Goal: Task Accomplishment & Management: Complete application form

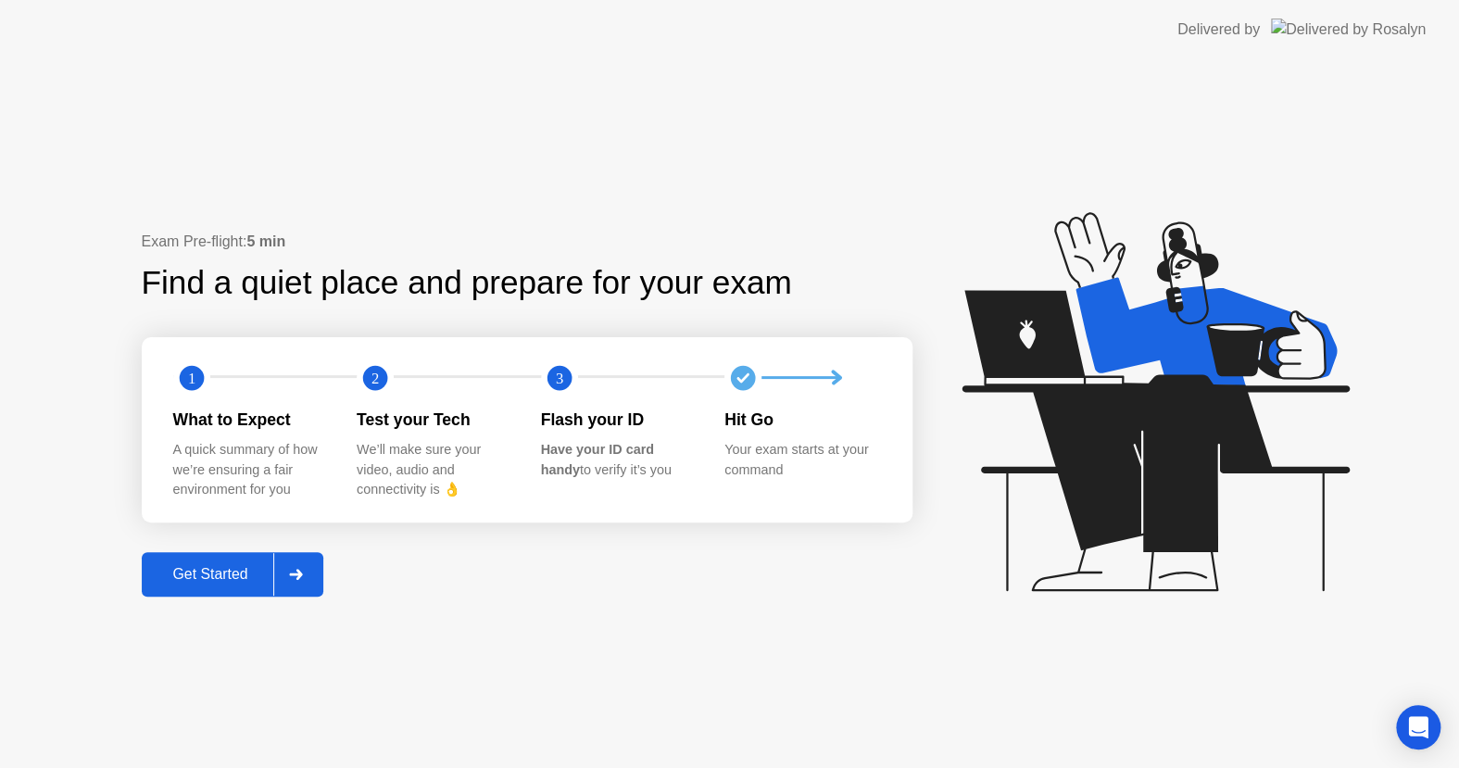
click at [210, 570] on div "Get Started" at bounding box center [210, 574] width 127 height 17
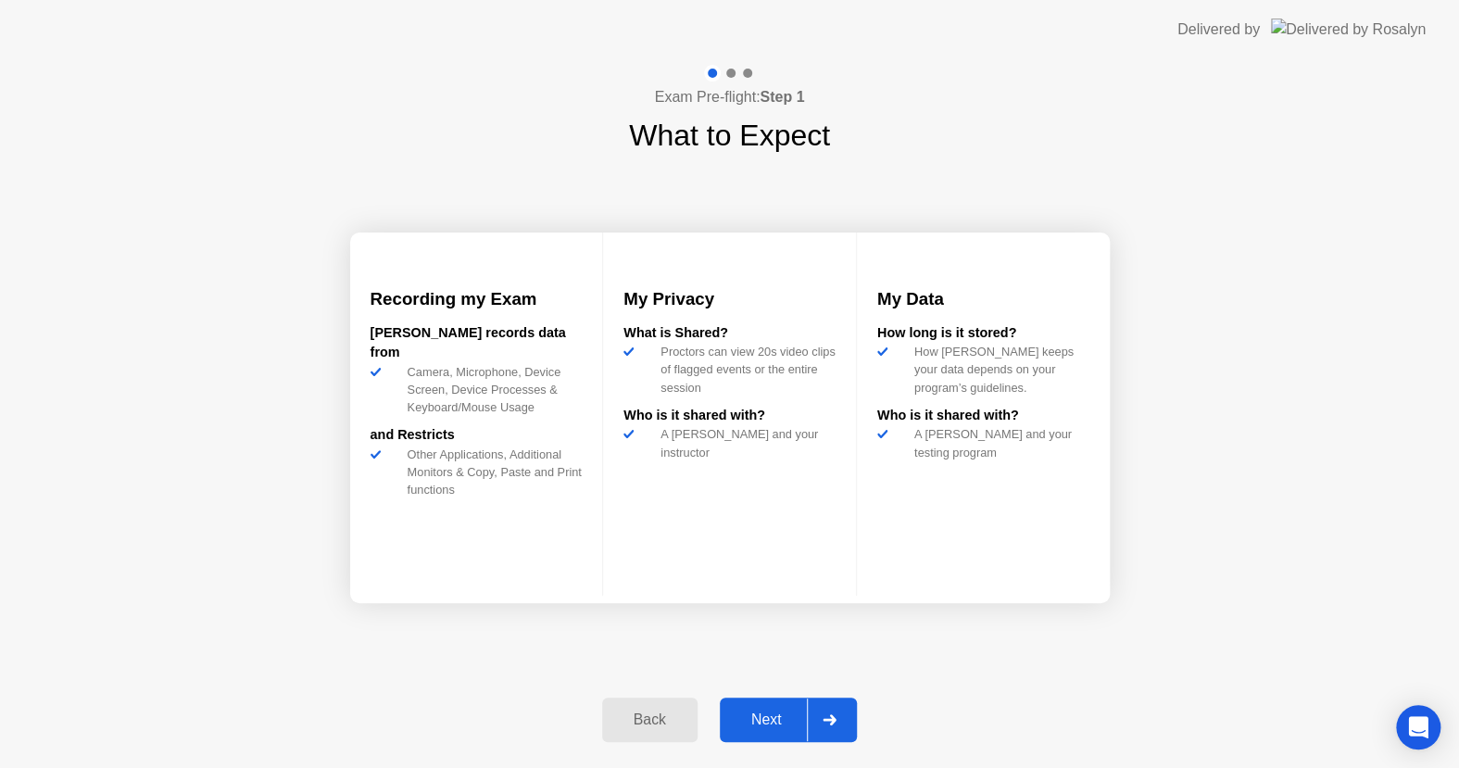
click at [770, 713] on div "Next" at bounding box center [766, 720] width 82 height 17
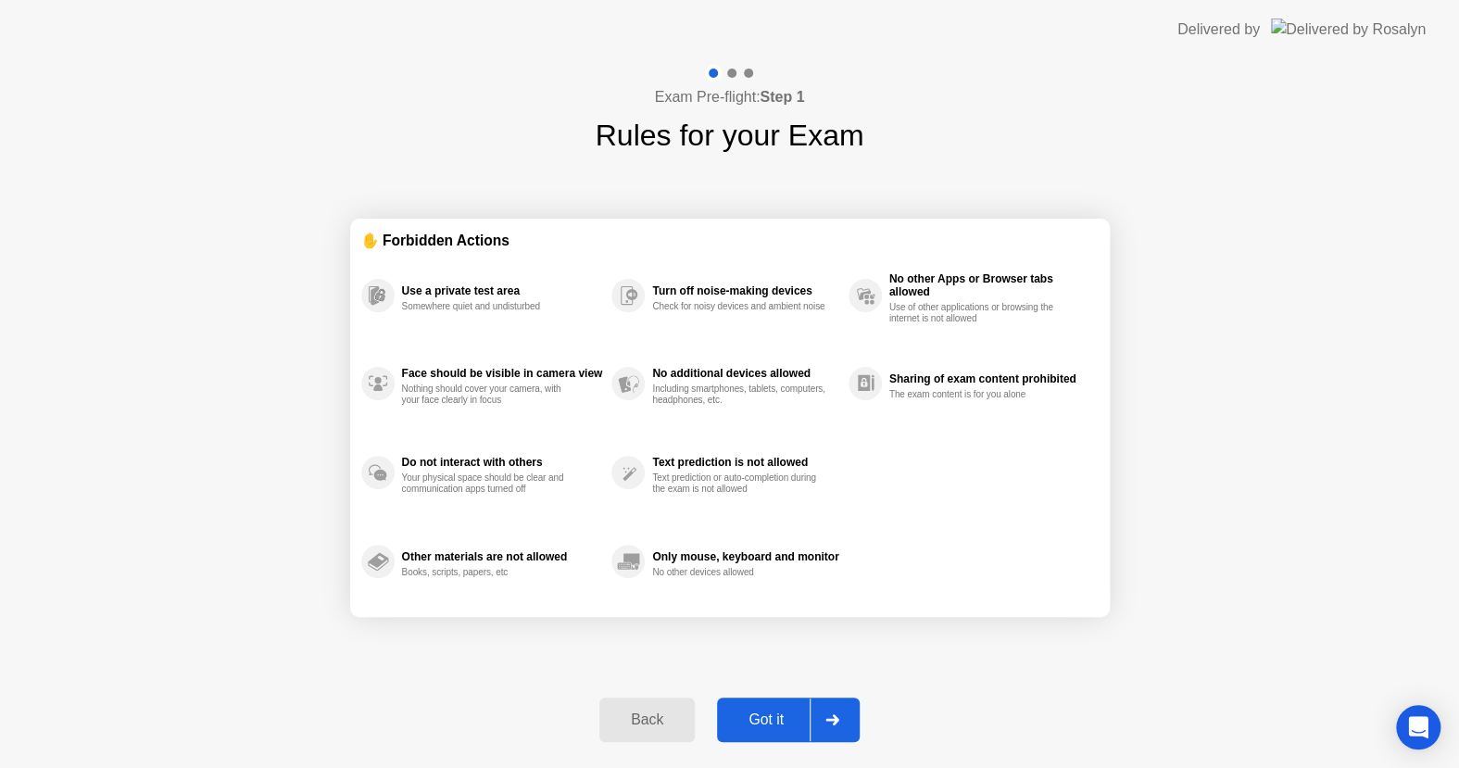
click at [778, 715] on div "Got it" at bounding box center [766, 720] width 87 height 17
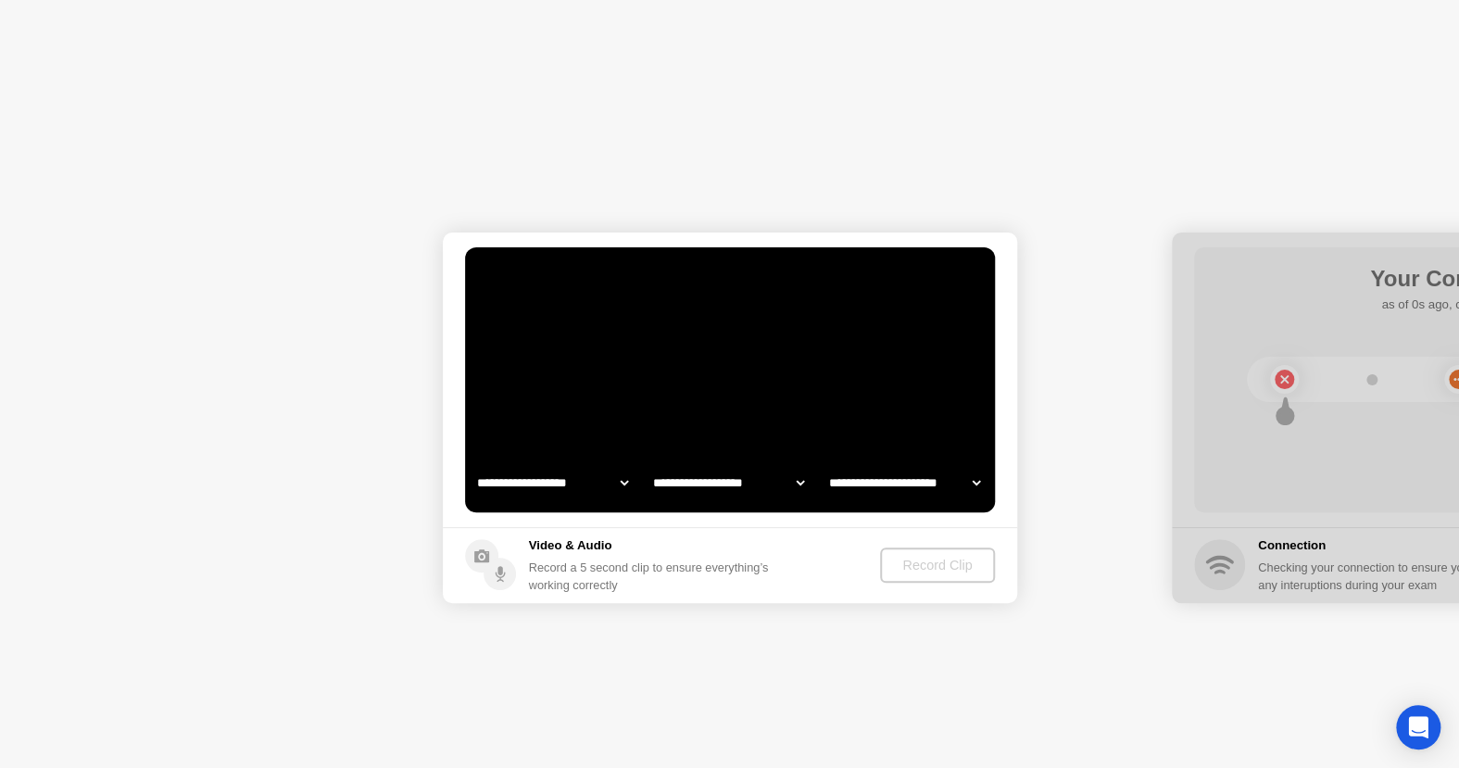
select select "**********"
select select "*******"
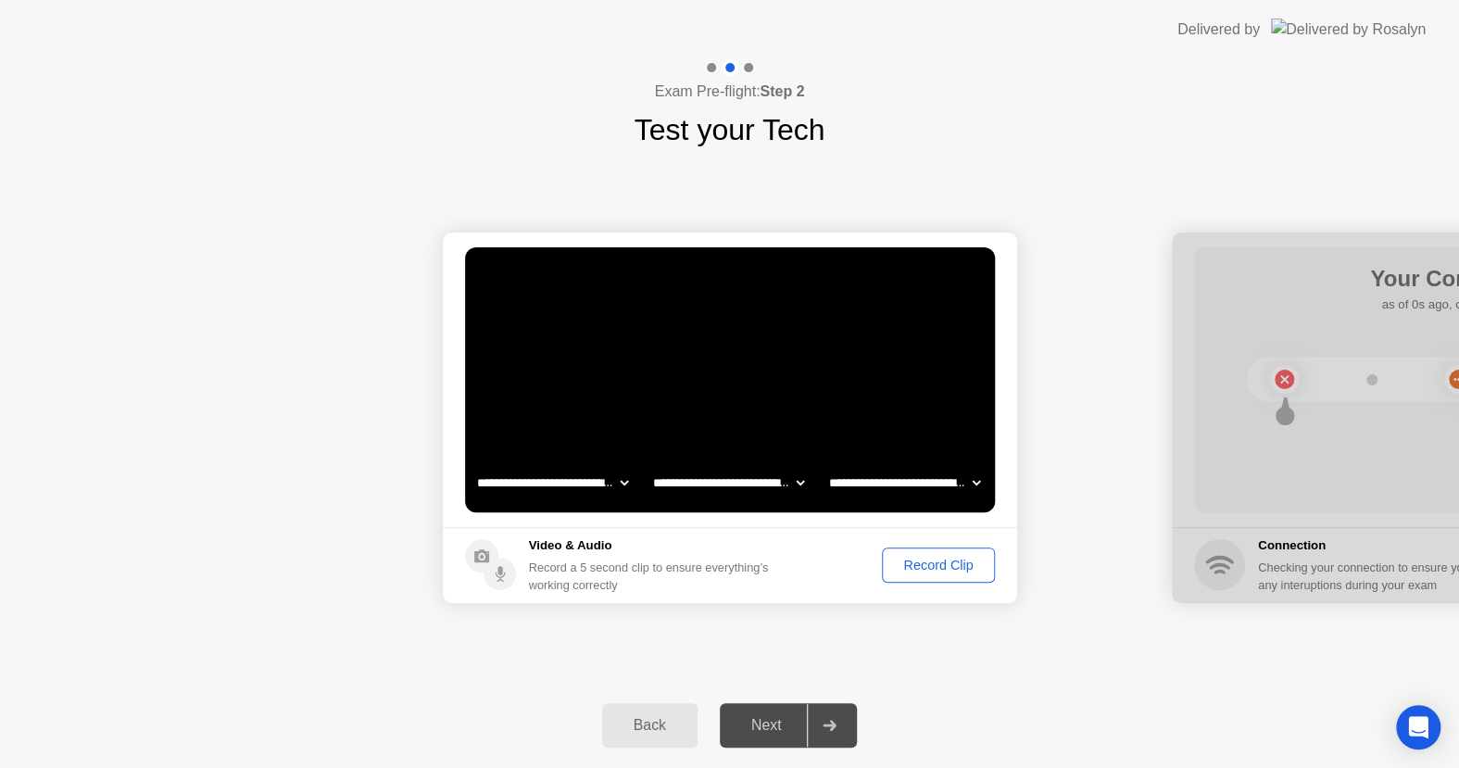
click at [761, 726] on div "Next" at bounding box center [766, 725] width 82 height 17
click at [936, 568] on div "Record Clip" at bounding box center [938, 565] width 99 height 15
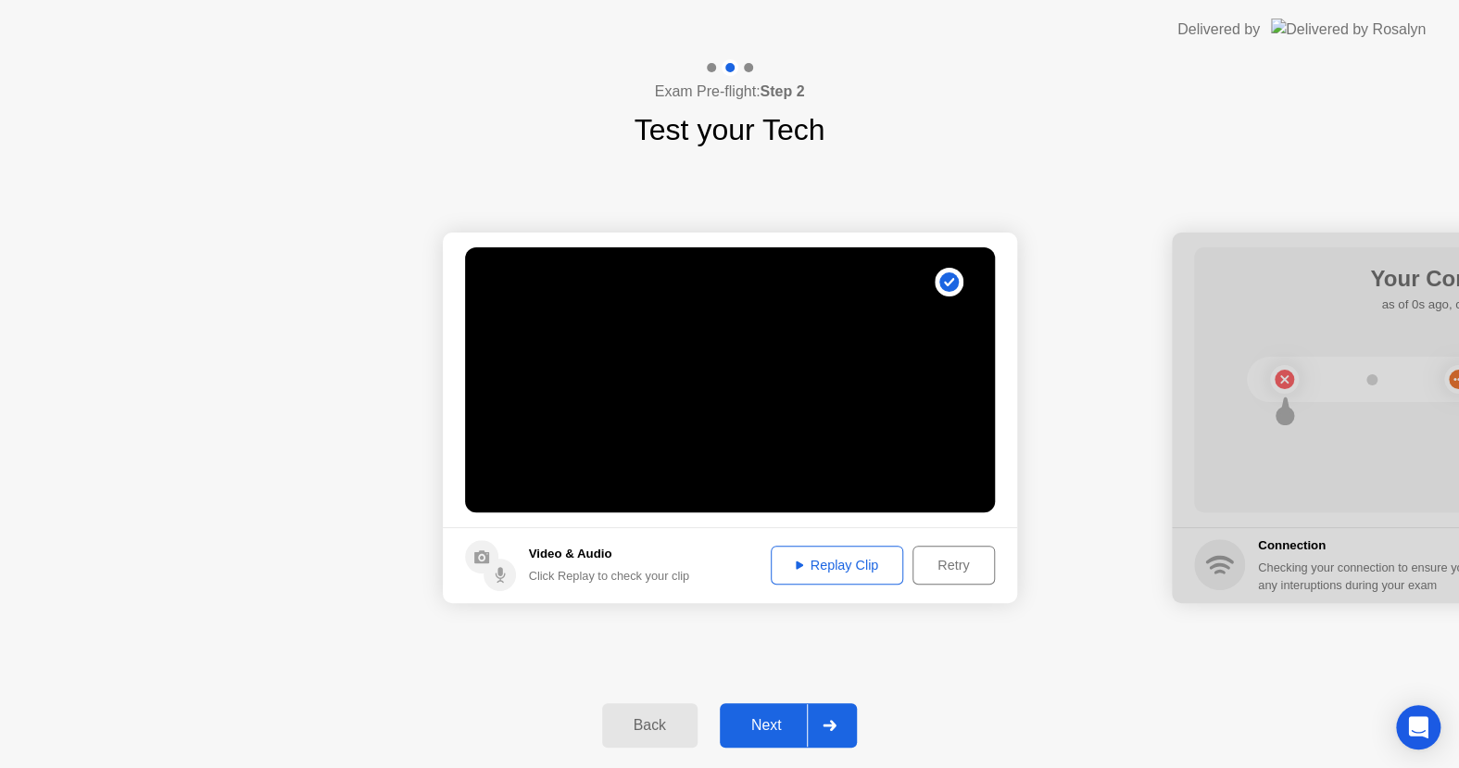
click at [806, 558] on div "Replay Clip" at bounding box center [837, 565] width 120 height 15
click at [785, 723] on div "Next" at bounding box center [766, 725] width 82 height 17
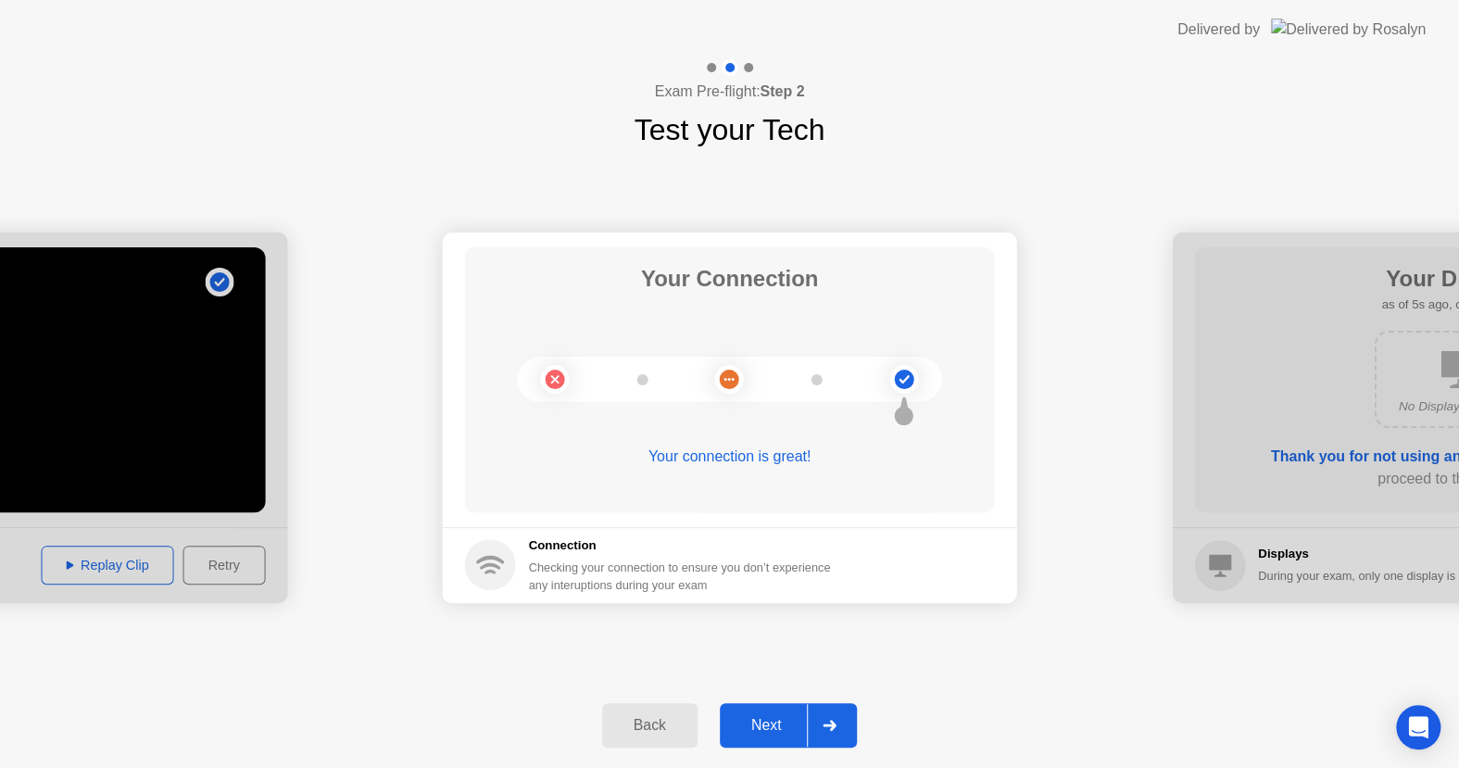
click at [770, 724] on div "Next" at bounding box center [766, 725] width 82 height 17
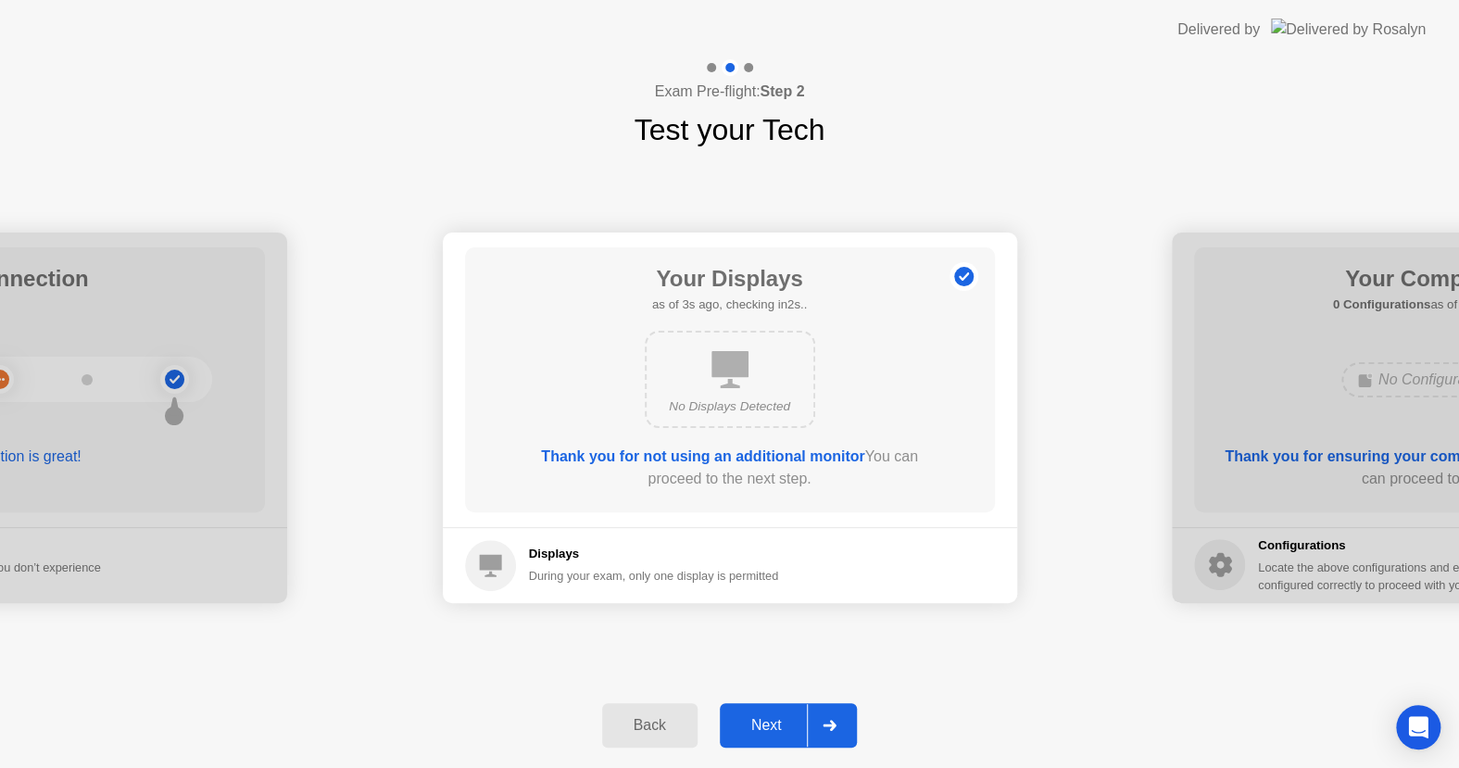
click at [770, 724] on div "Next" at bounding box center [766, 725] width 82 height 17
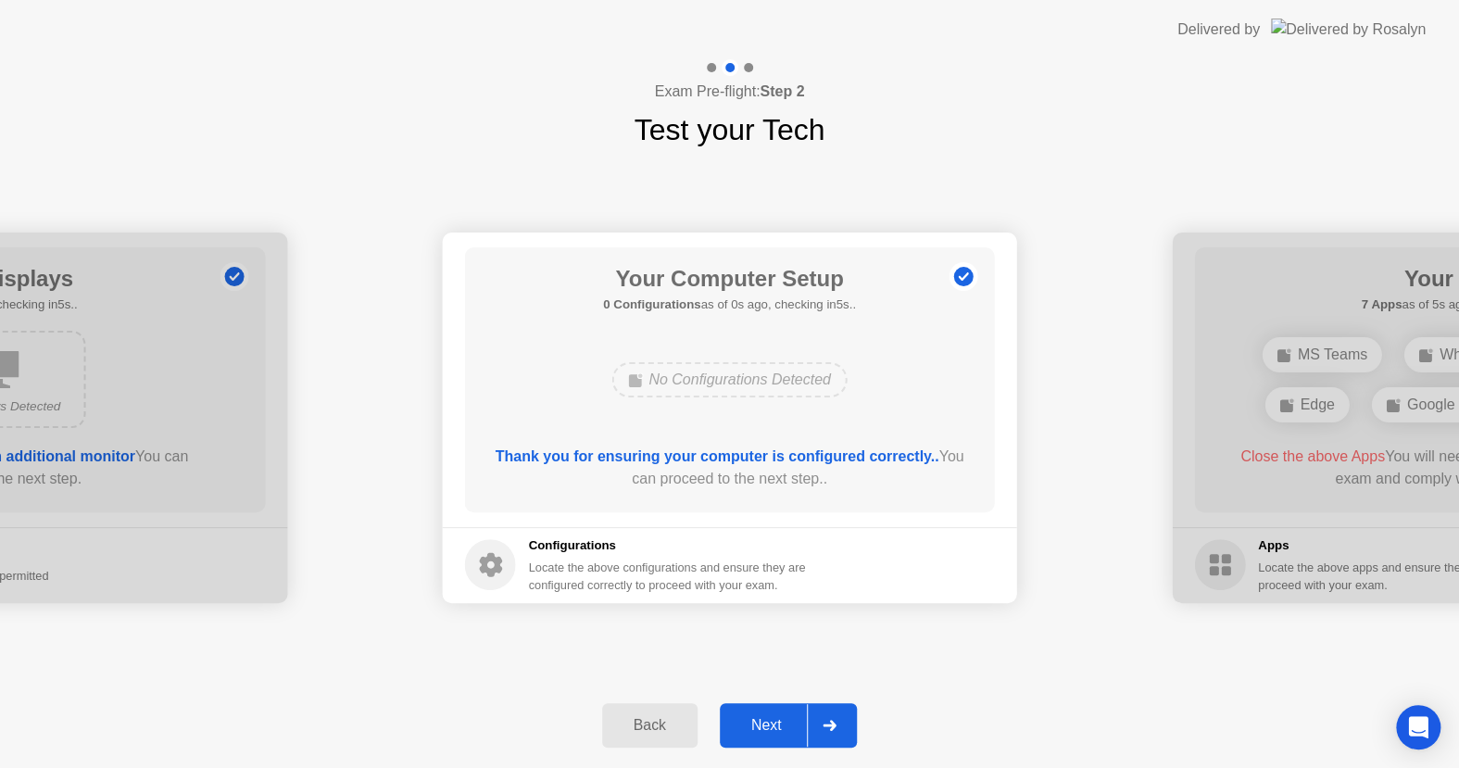
click at [760, 723] on div "Next" at bounding box center [766, 725] width 82 height 17
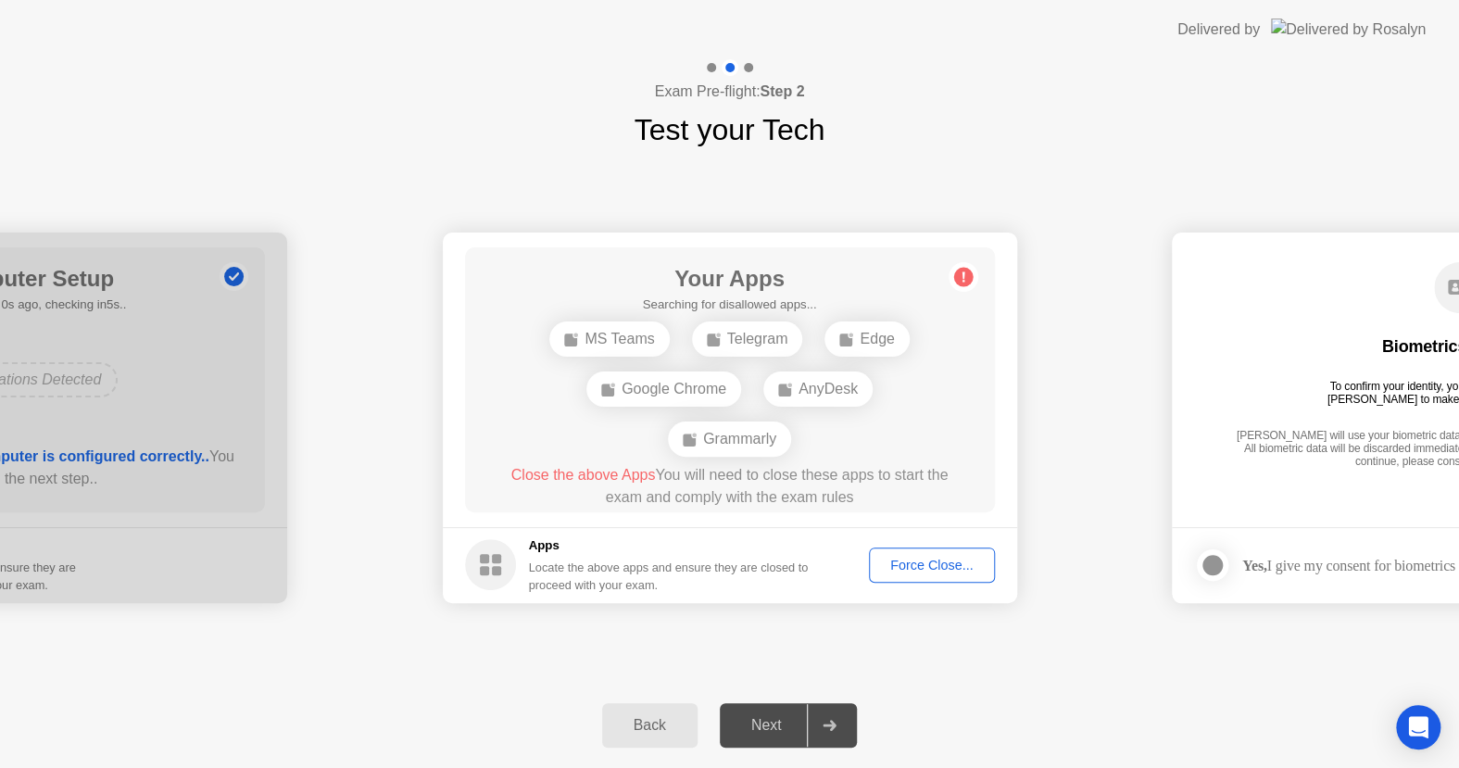
click at [920, 570] on div "Force Close..." at bounding box center [932, 565] width 113 height 15
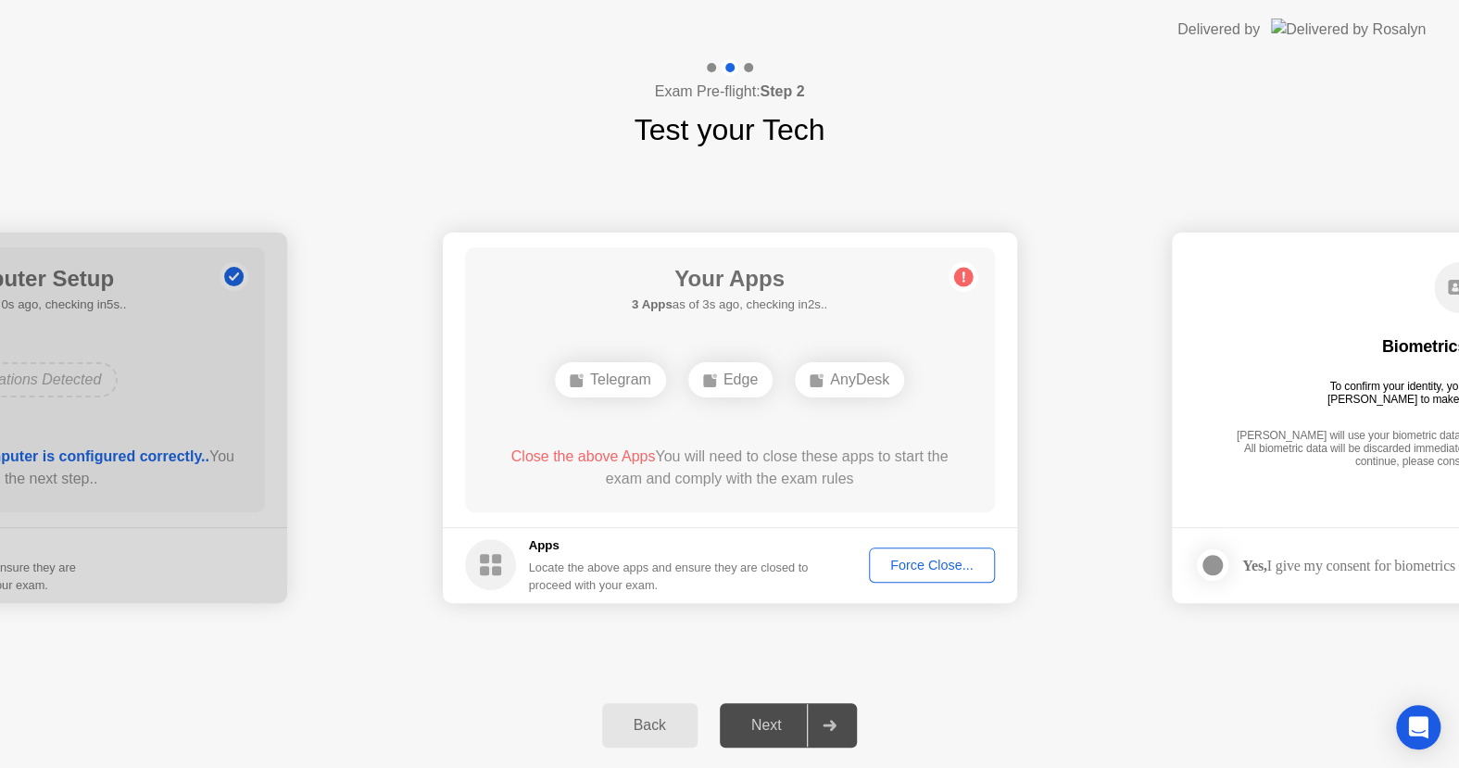
click at [922, 566] on div "Force Close..." at bounding box center [932, 565] width 113 height 15
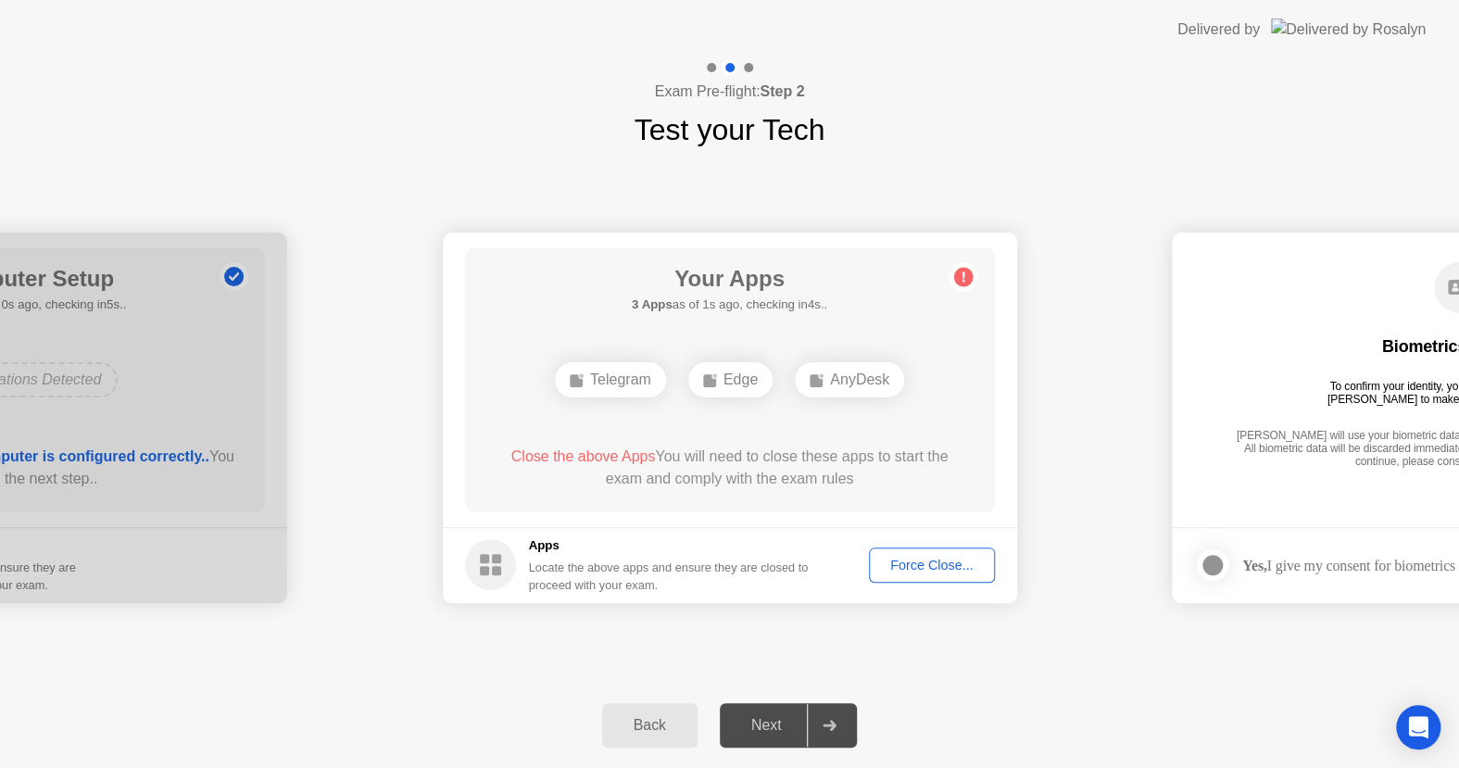
click at [908, 563] on div "Force Close..." at bounding box center [932, 565] width 113 height 15
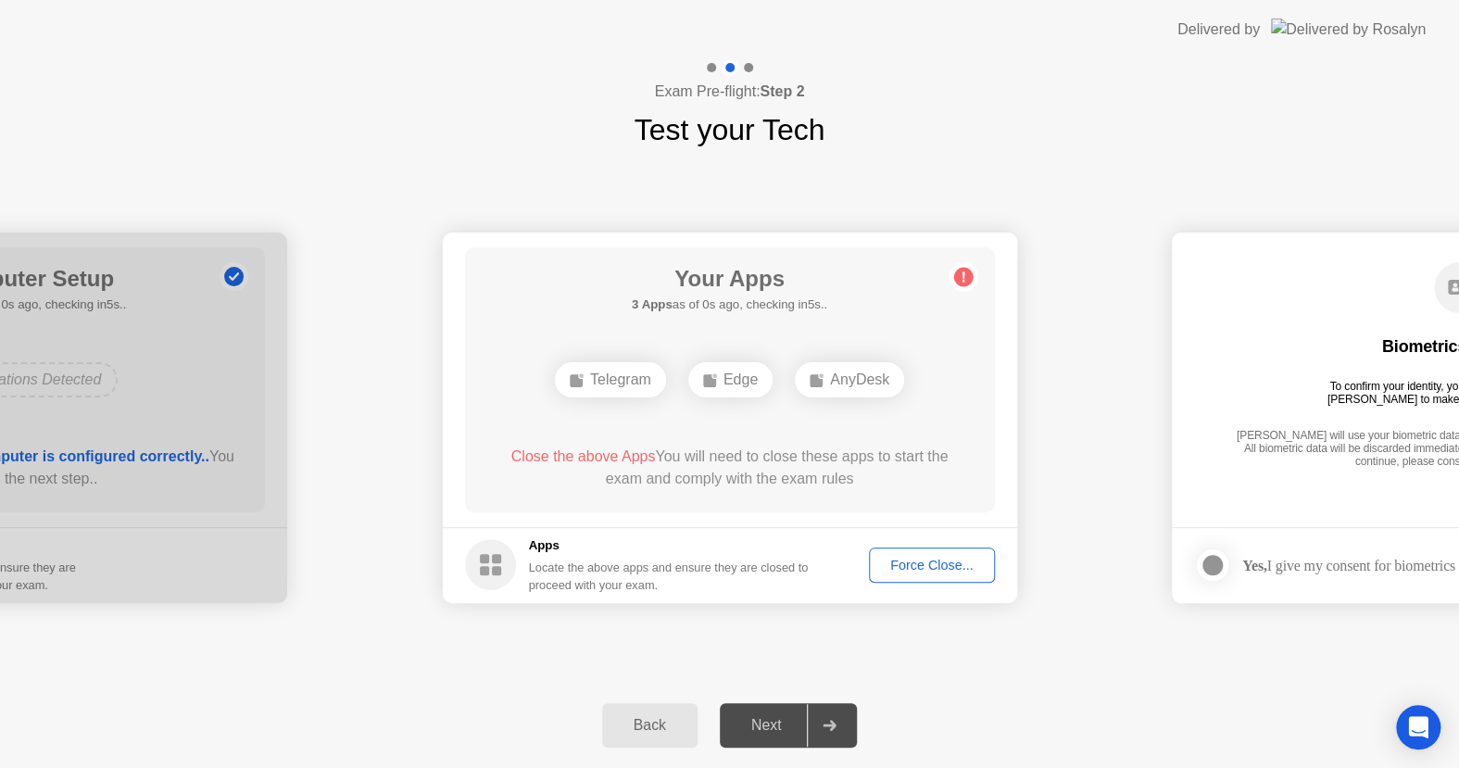
click at [910, 559] on div "Force Close..." at bounding box center [932, 565] width 113 height 15
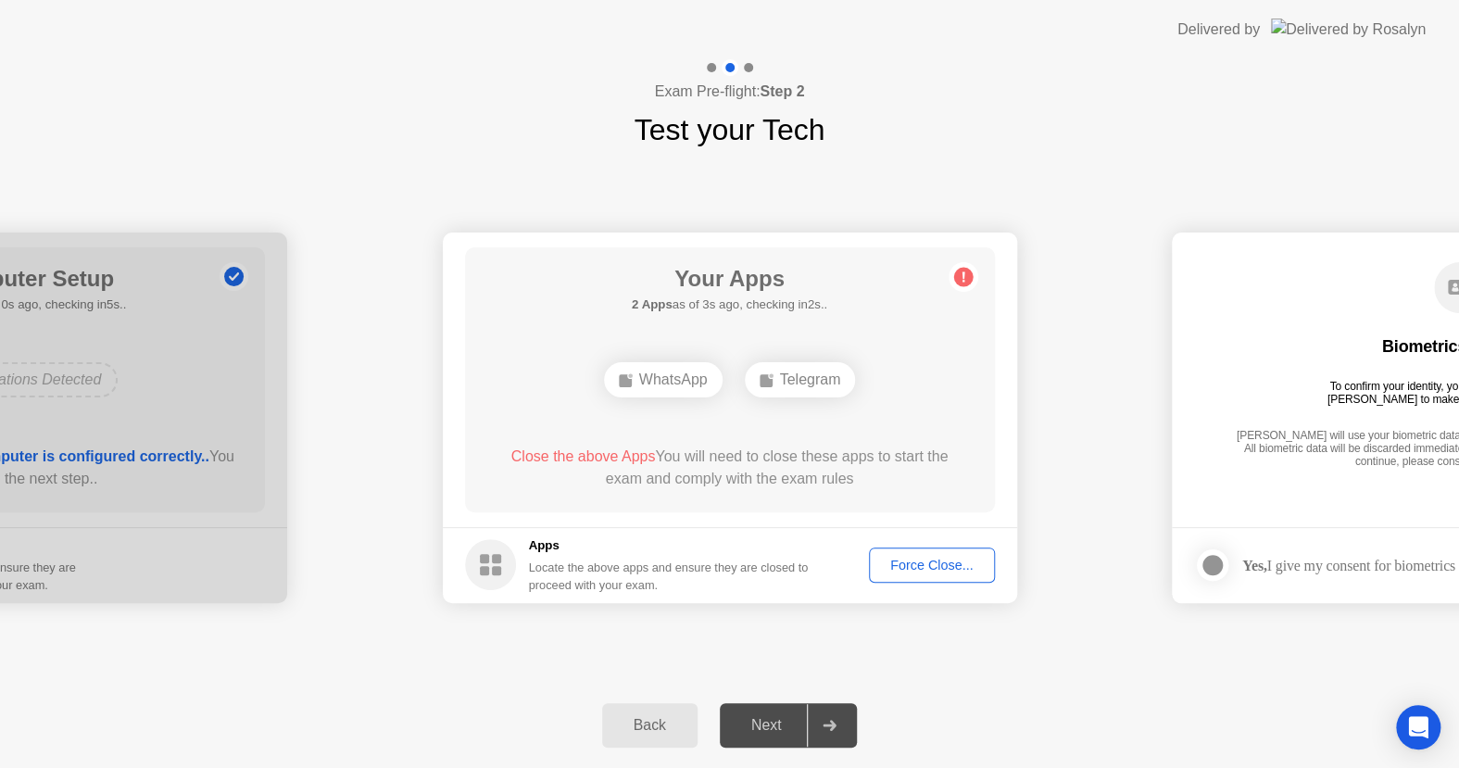
click at [939, 568] on div "Force Close..." at bounding box center [932, 565] width 113 height 15
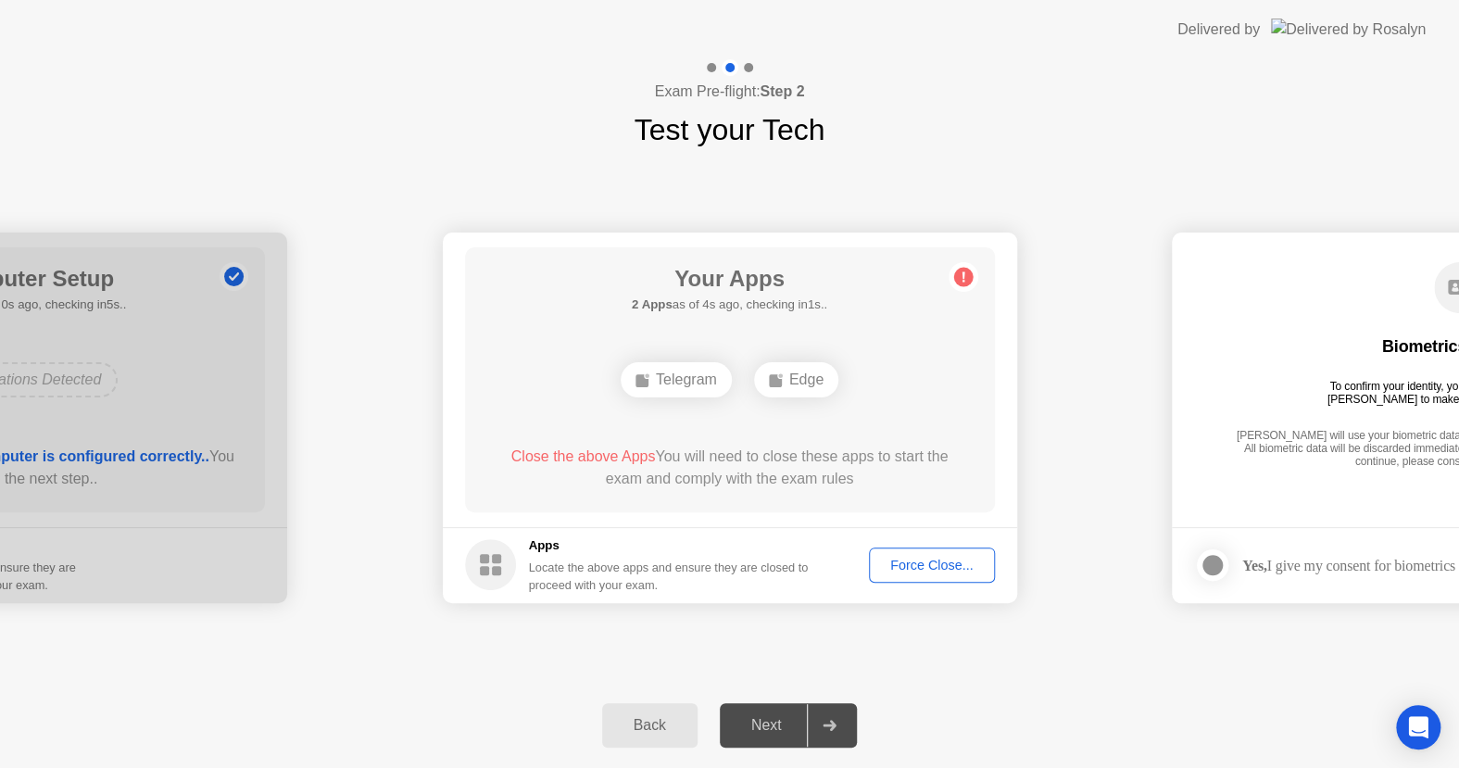
click at [935, 568] on div "Force Close..." at bounding box center [932, 565] width 113 height 15
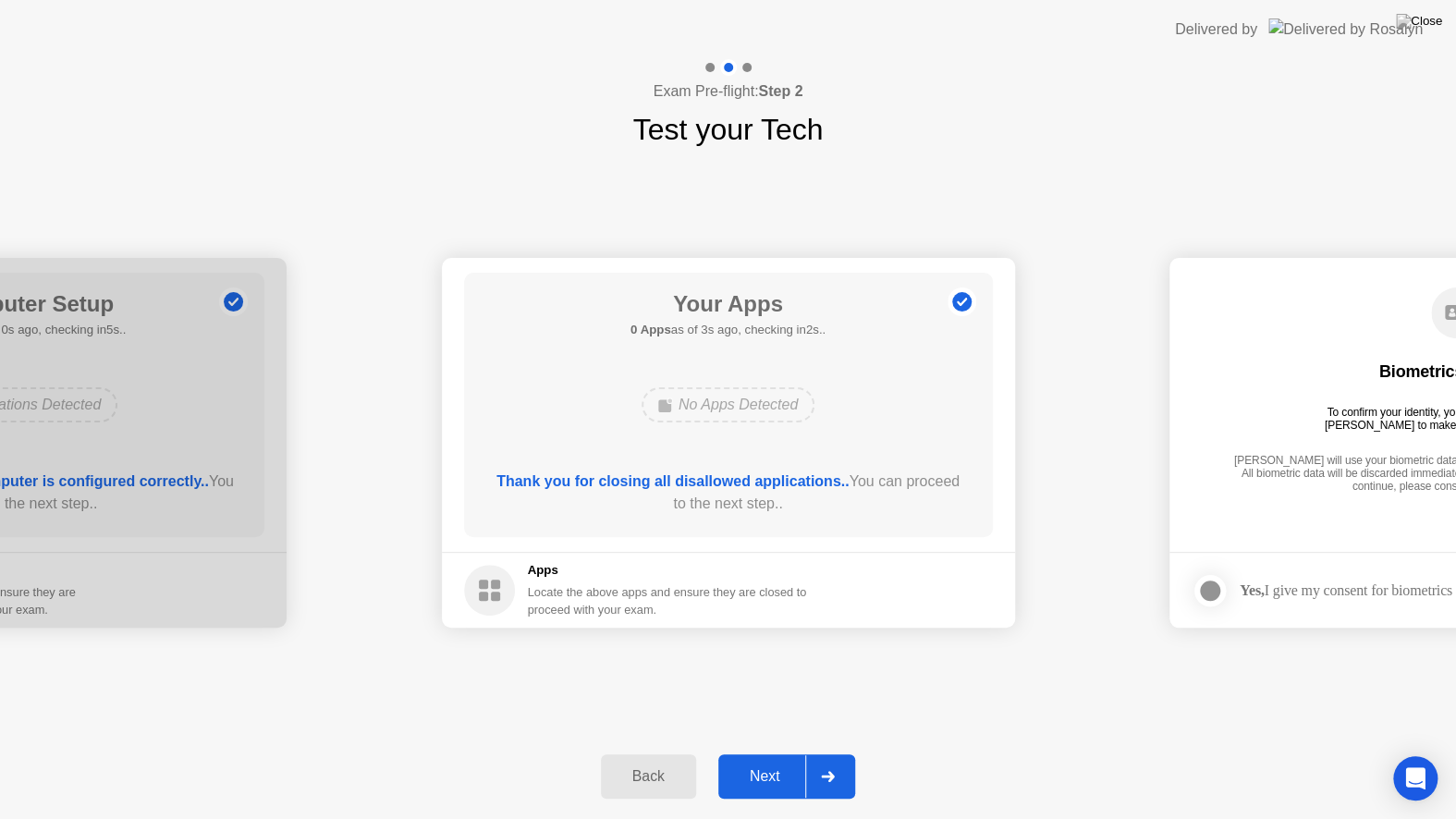
click at [761, 765] on div "Next" at bounding box center [764, 776] width 82 height 17
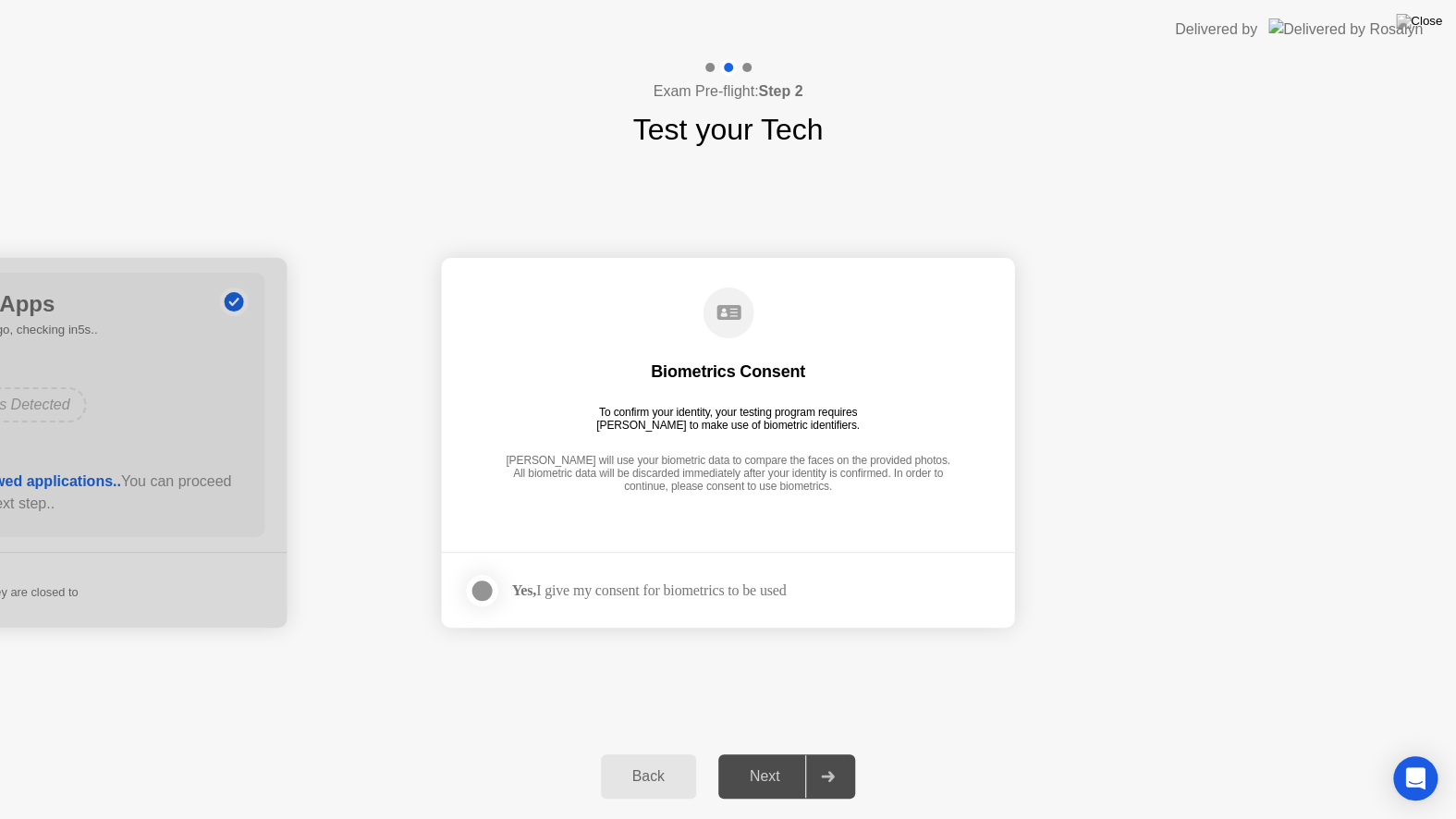
click at [761, 765] on div "Next" at bounding box center [764, 776] width 82 height 17
click at [481, 590] on div at bounding box center [483, 591] width 22 height 22
click at [786, 765] on div "Next" at bounding box center [764, 776] width 82 height 17
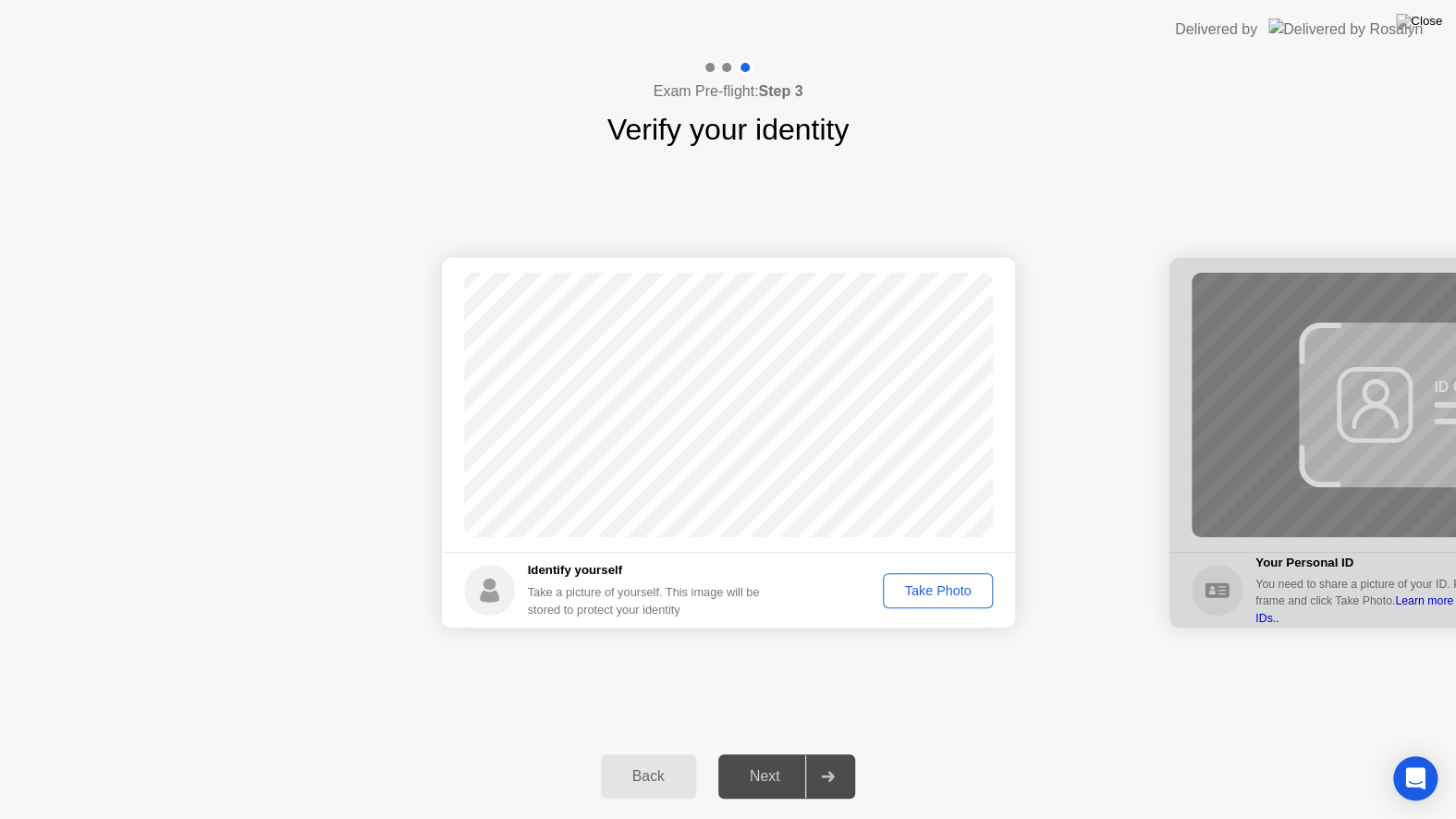
click at [921, 597] on div "Take Photo" at bounding box center [937, 591] width 96 height 15
click at [947, 590] on div "Retake" at bounding box center [950, 591] width 72 height 15
click at [947, 590] on div "Take Photo" at bounding box center [937, 591] width 96 height 15
click at [769, 765] on div "Next" at bounding box center [764, 776] width 82 height 17
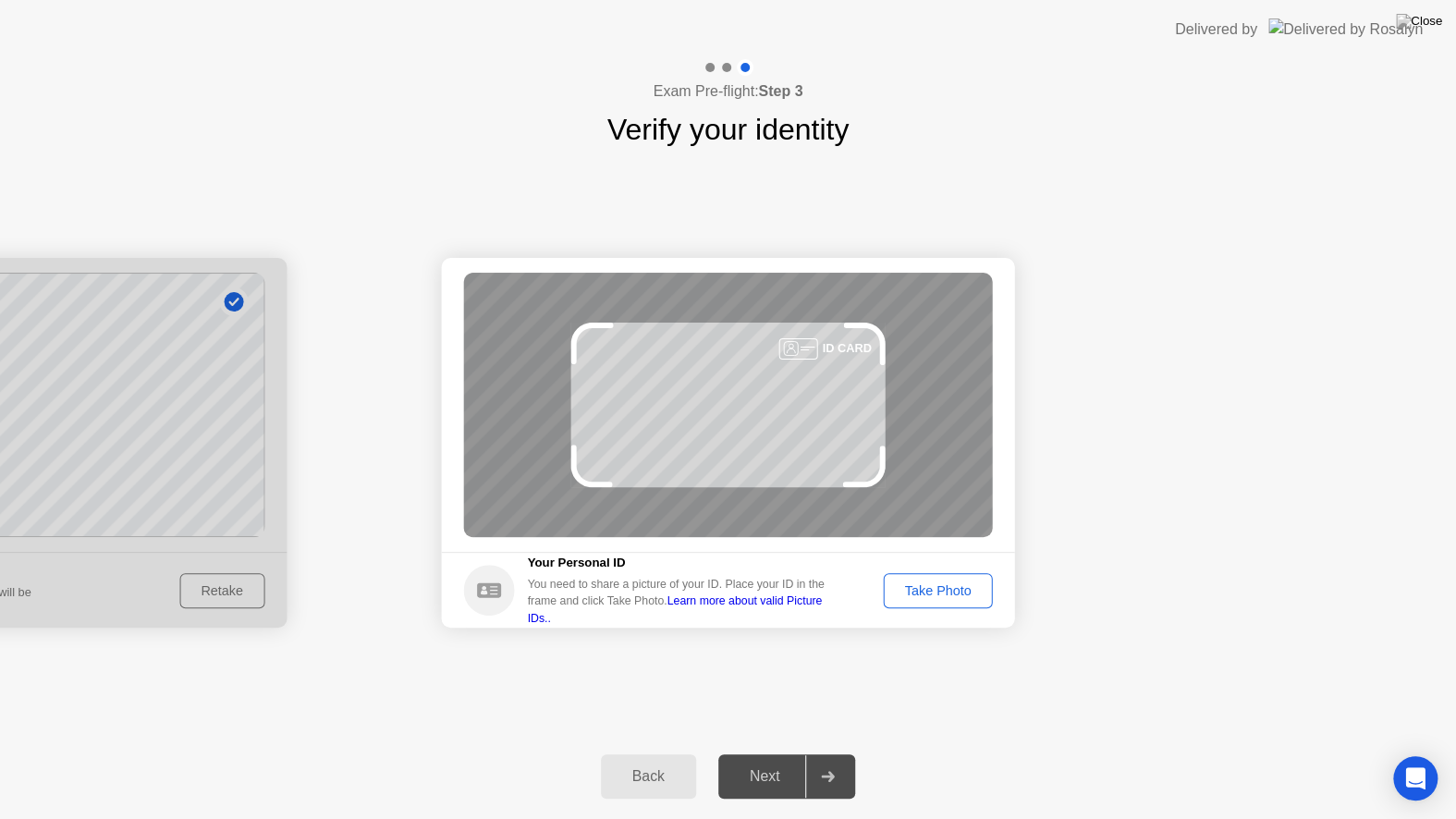
click at [915, 592] on div "Take Photo" at bounding box center [937, 591] width 96 height 15
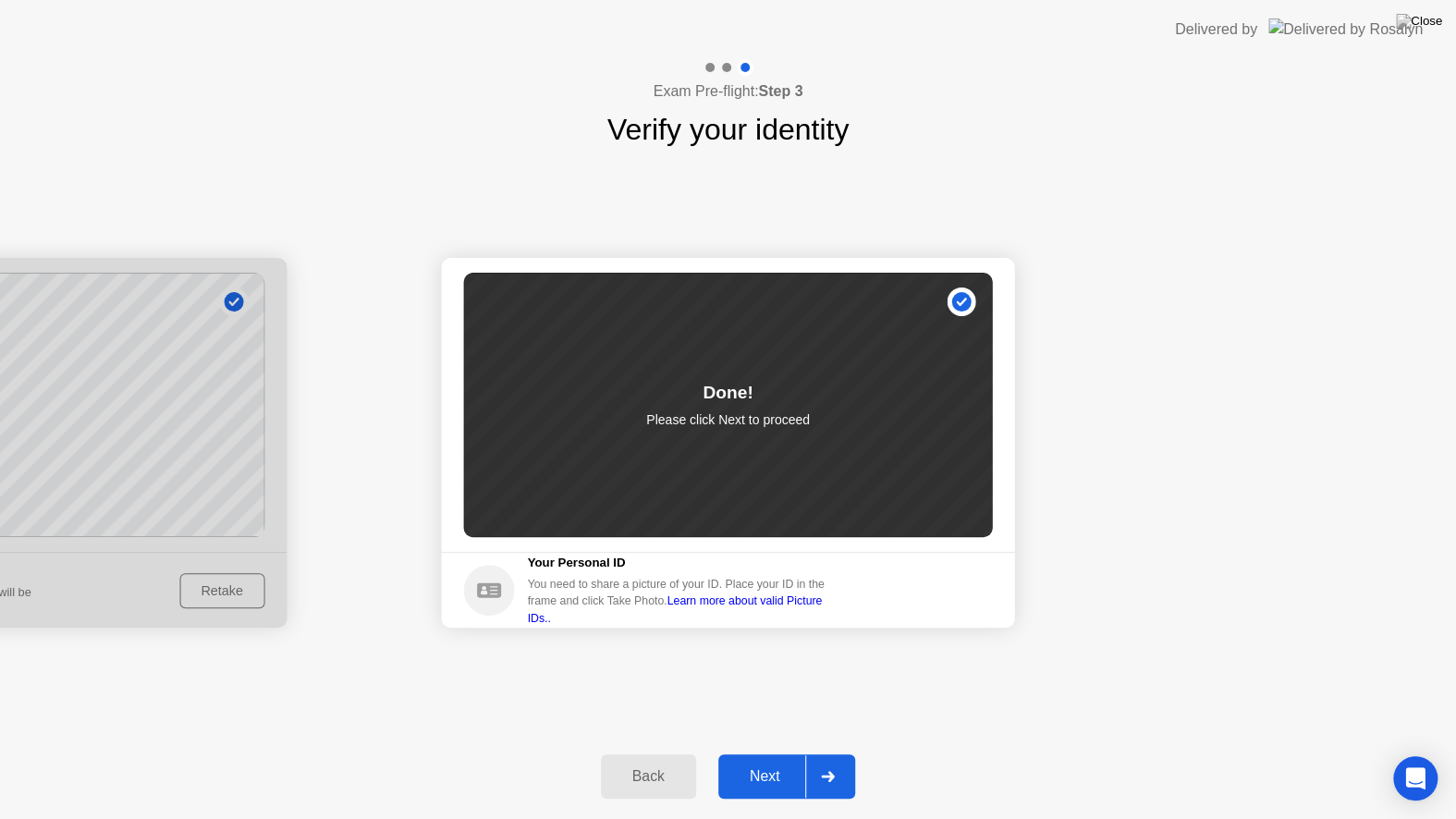
click at [755, 765] on div "Next" at bounding box center [764, 776] width 82 height 17
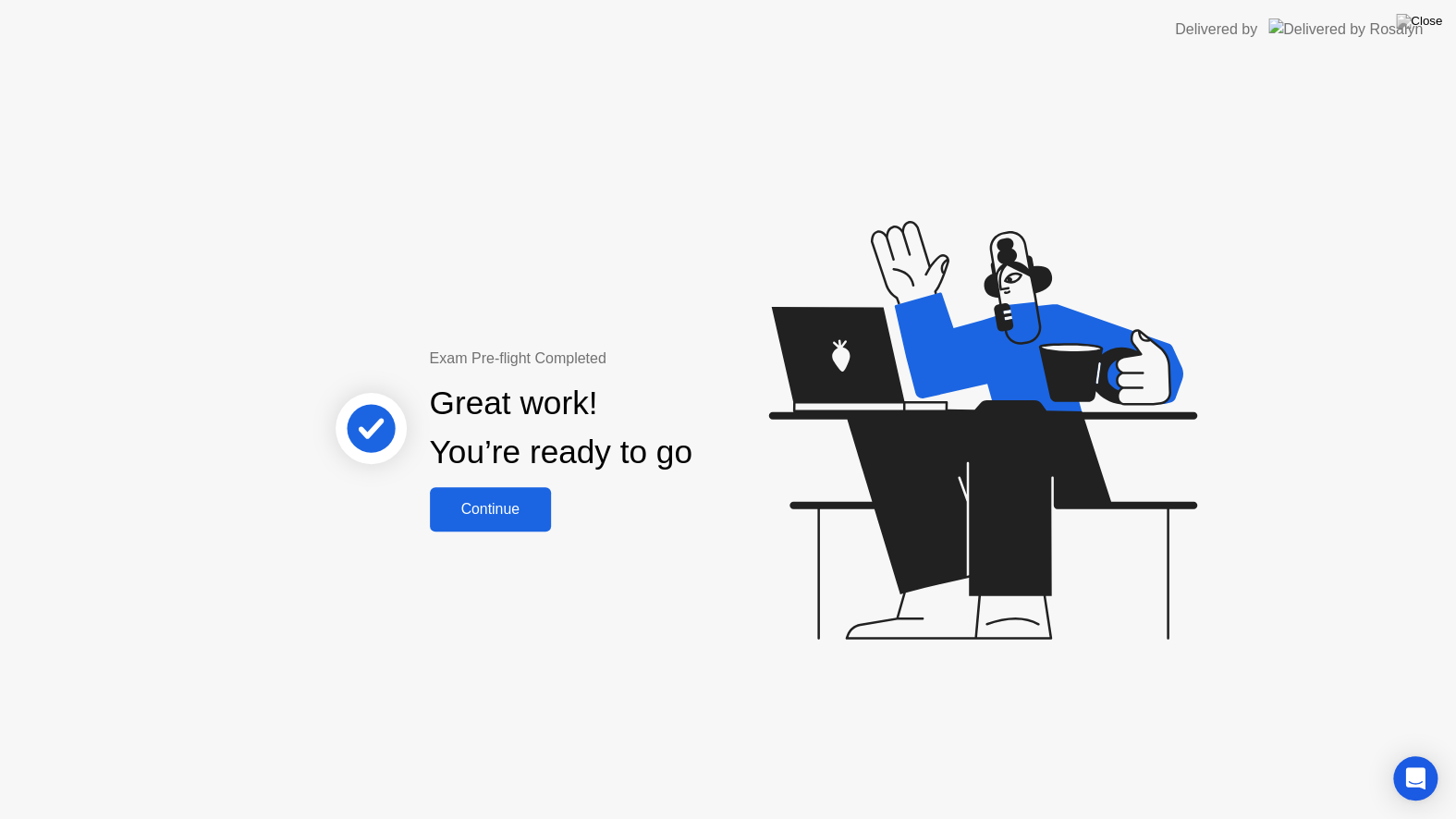
click at [466, 509] on div "Continue" at bounding box center [490, 509] width 110 height 17
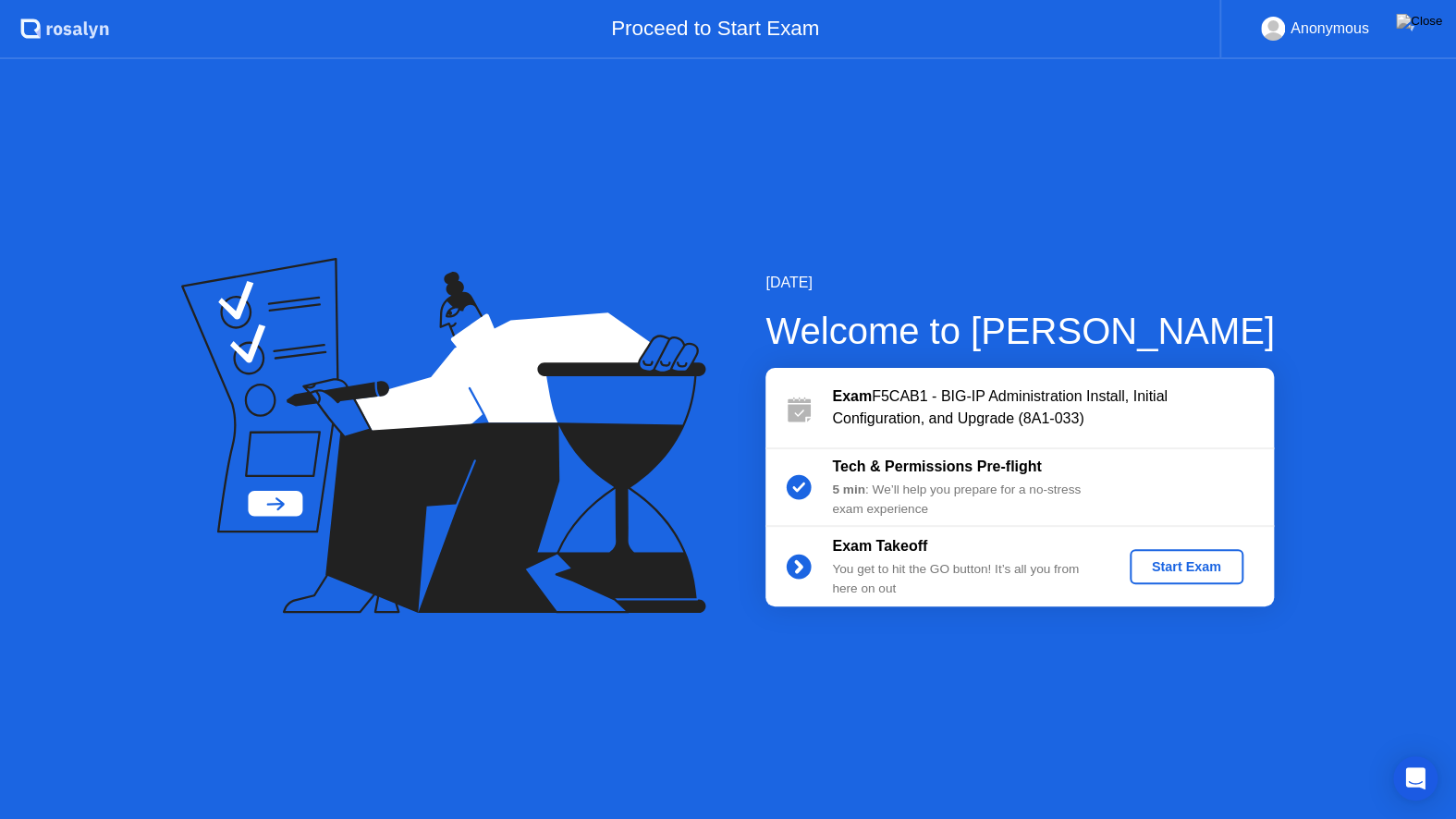
click at [1198, 565] on div "Start Exam" at bounding box center [1187, 567] width 99 height 15
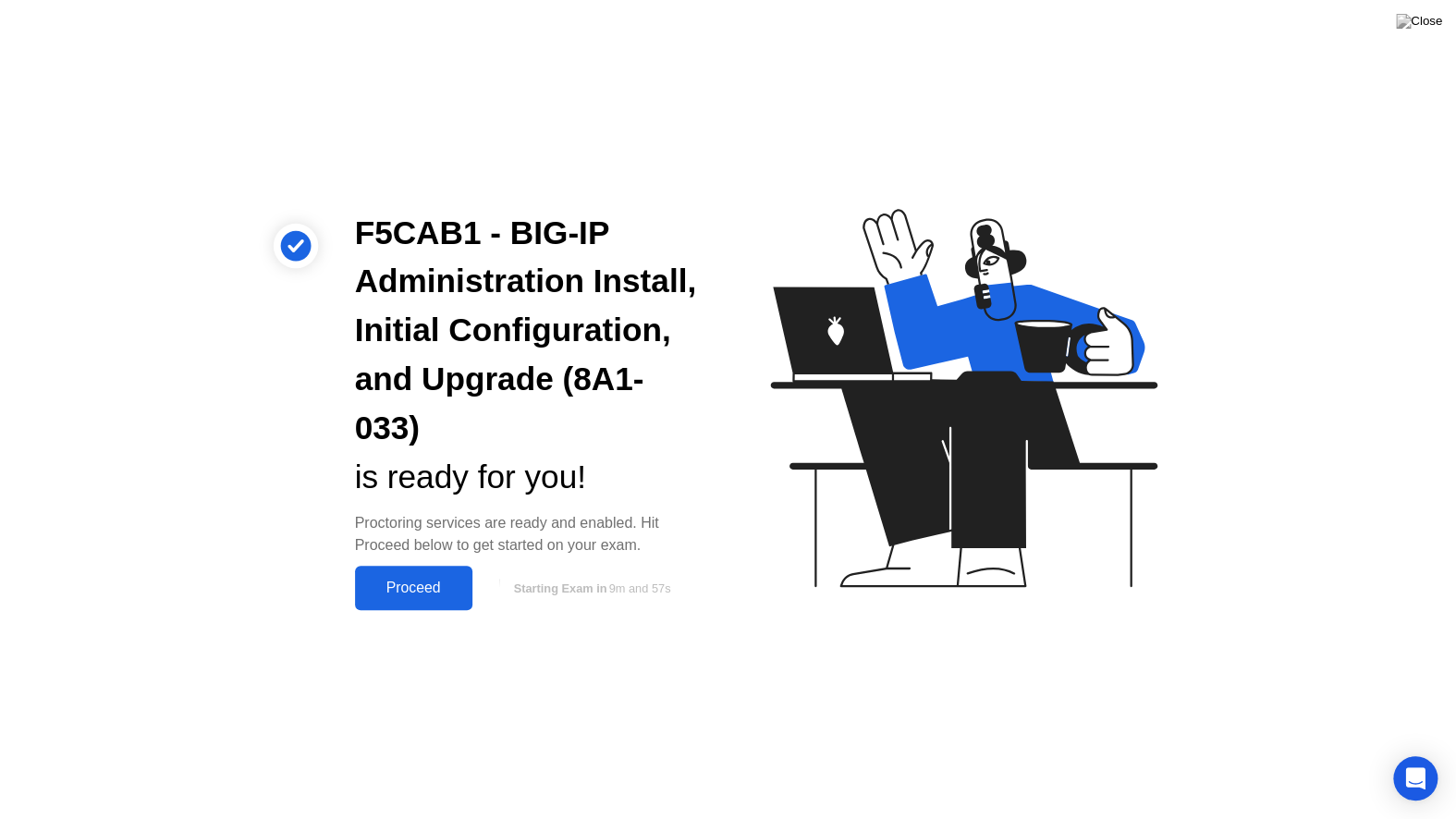
click at [402, 585] on div "Proceed" at bounding box center [413, 588] width 107 height 17
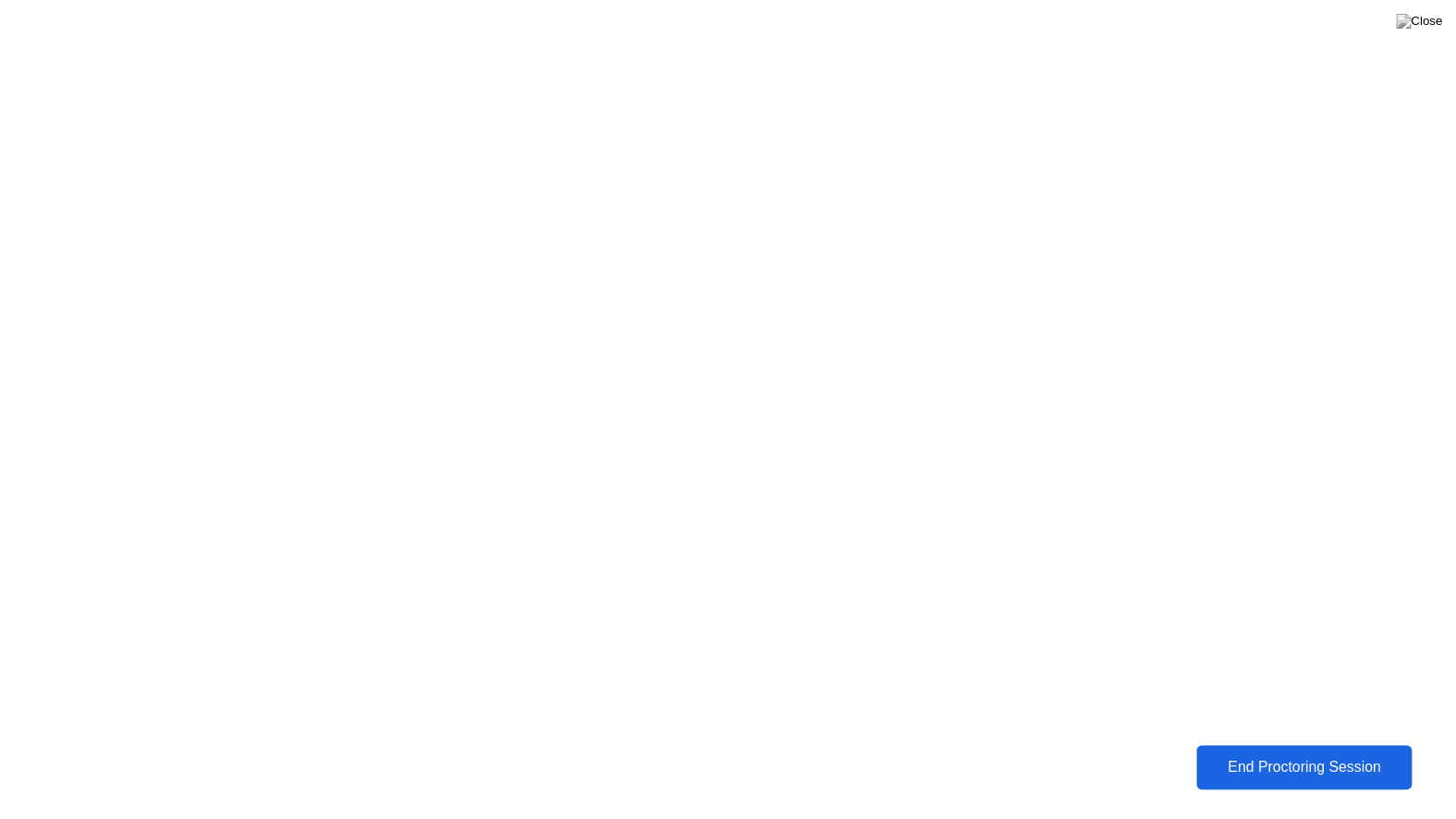
click at [1312, 762] on div "End Proctoring Session" at bounding box center [1303, 767] width 205 height 17
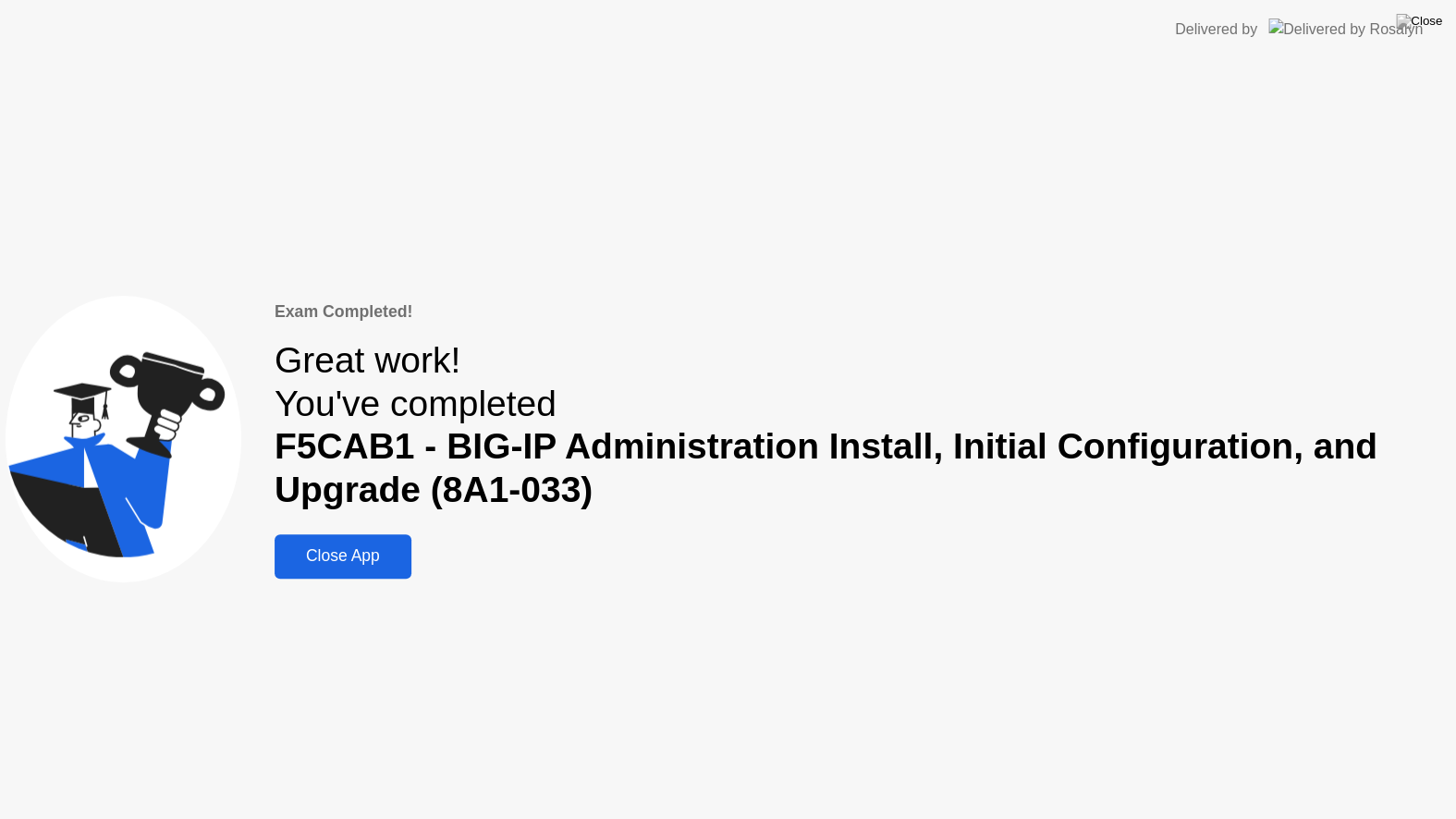
click at [353, 558] on div "Close App" at bounding box center [343, 556] width 126 height 19
